Goal: Information Seeking & Learning: Find specific fact

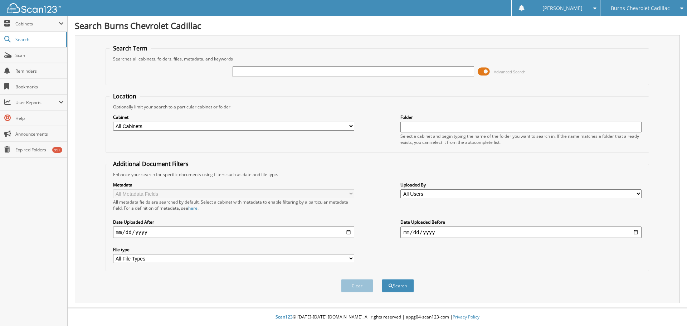
click at [351, 126] on select "All Cabinets ACCOUNTS PAYABLE ACCOUNTS PAYABLE 2014 AND P... ACCOUNTS RECEIVABL…" at bounding box center [233, 126] width 241 height 9
click at [616, 268] on fieldset "Additional Document Filters Enhance your search for specific documents using fi…" at bounding box center [378, 215] width 544 height 111
click at [248, 74] on input "text" at bounding box center [353, 71] width 241 height 11
type input "ALLY CANCELLATIONS"
click at [382, 279] on button "Search" at bounding box center [398, 285] width 32 height 13
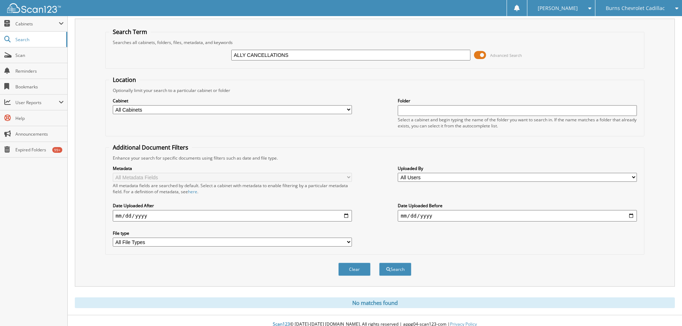
scroll to position [24, 0]
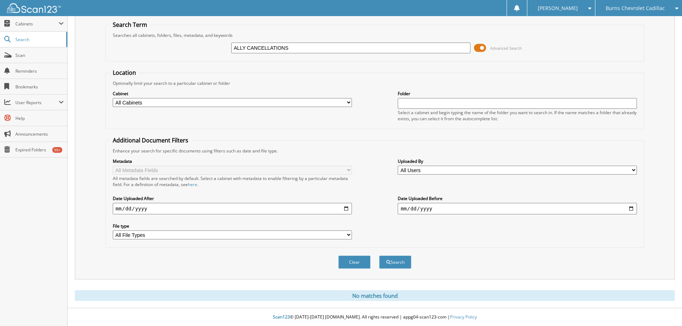
drag, startPoint x: 313, startPoint y: 50, endPoint x: 208, endPoint y: 45, distance: 105.7
click at [208, 45] on div "ALLY CANCELLATIONS Advanced Search" at bounding box center [374, 47] width 531 height 19
click at [33, 54] on span "Scan" at bounding box center [39, 55] width 48 height 6
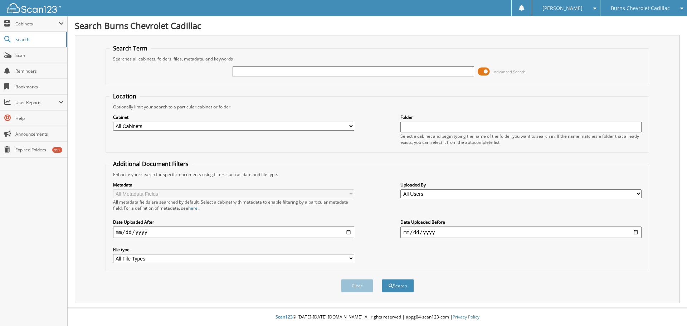
click at [429, 129] on input "text" at bounding box center [520, 127] width 241 height 11
click at [32, 41] on span "Search" at bounding box center [38, 40] width 47 height 6
type input "CANCELLATIONS"
click at [382, 279] on button "Search" at bounding box center [398, 285] width 32 height 13
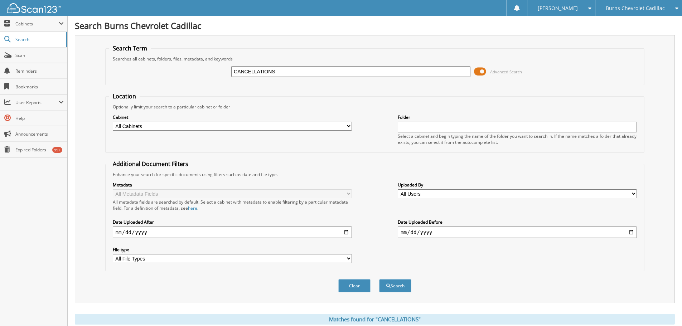
drag, startPoint x: 277, startPoint y: 72, endPoint x: 160, endPoint y: 58, distance: 117.1
click at [160, 58] on fieldset "Search Term Searches all cabinets, folders, files, metadata, and keywords CANCE…" at bounding box center [374, 64] width 539 height 41
type input "KYLE WILCOX"
click at [379, 279] on button "Search" at bounding box center [395, 285] width 32 height 13
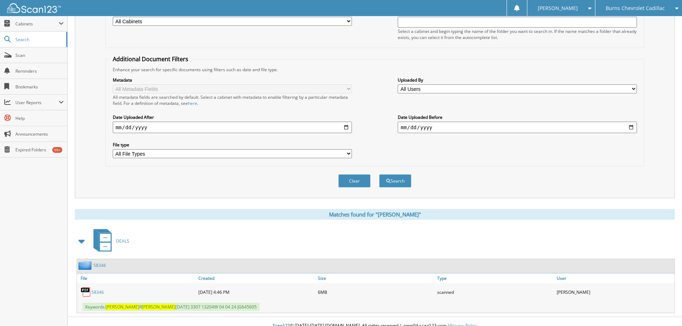
scroll to position [114, 0]
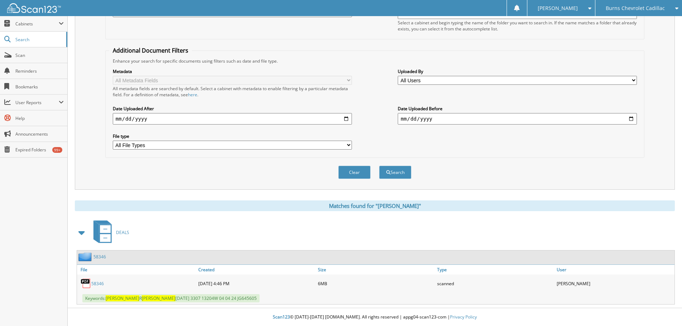
click at [100, 284] on link "58346" at bounding box center [97, 284] width 13 height 6
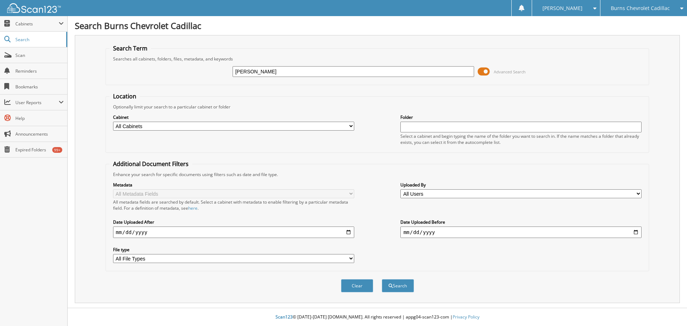
type input "[PERSON_NAME]"
click at [382, 279] on button "Search" at bounding box center [398, 285] width 32 height 13
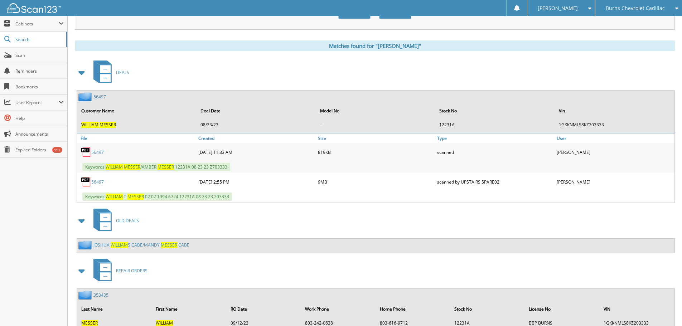
scroll to position [301, 0]
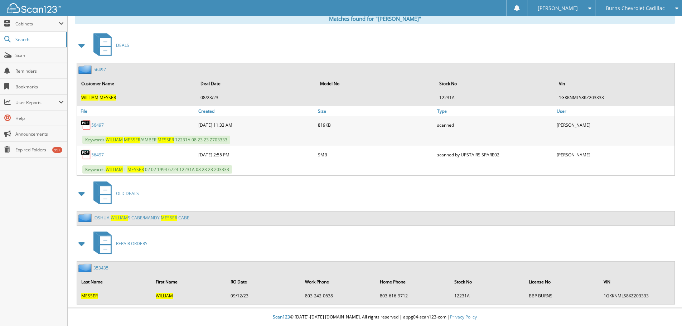
click at [102, 123] on link "5 6 4 9 7" at bounding box center [97, 125] width 13 height 6
